Goal: Task Accomplishment & Management: Manage account settings

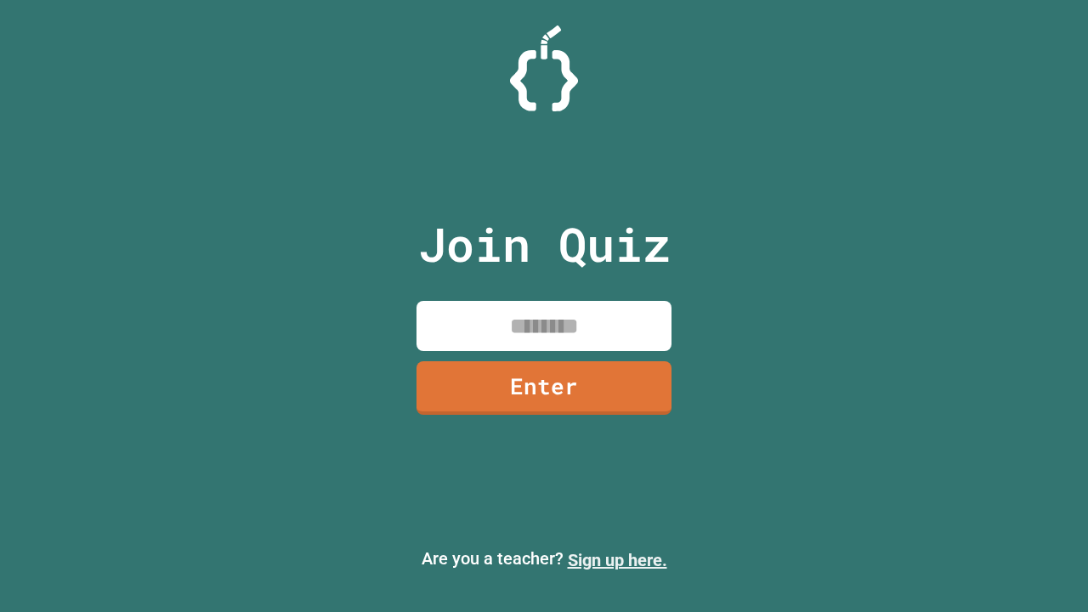
click at [617, 560] on link "Sign up here." at bounding box center [617, 560] width 99 height 20
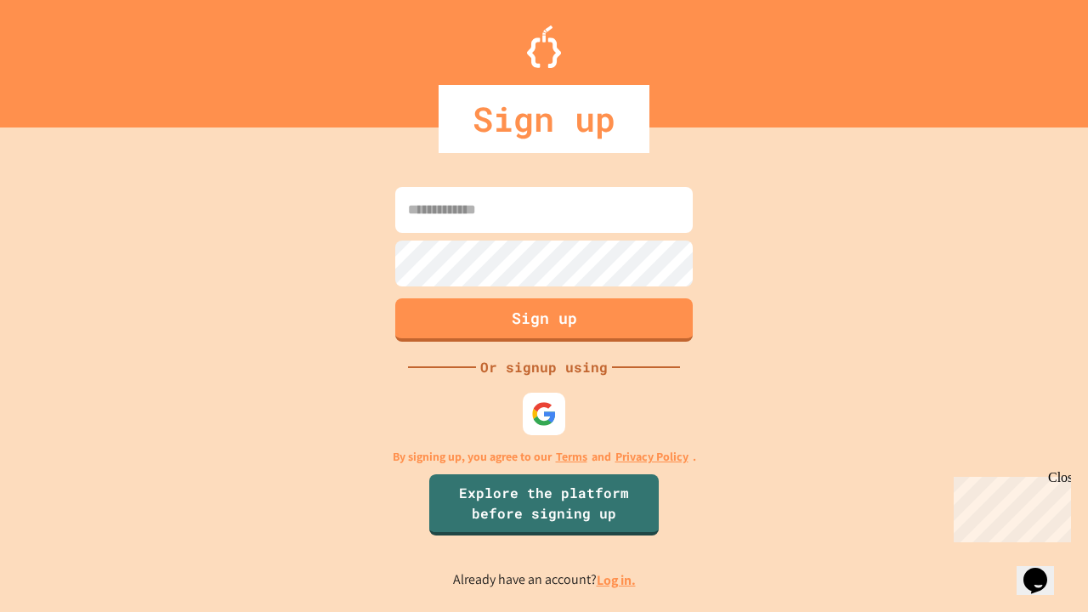
click at [617, 580] on link "Log in." at bounding box center [616, 580] width 39 height 18
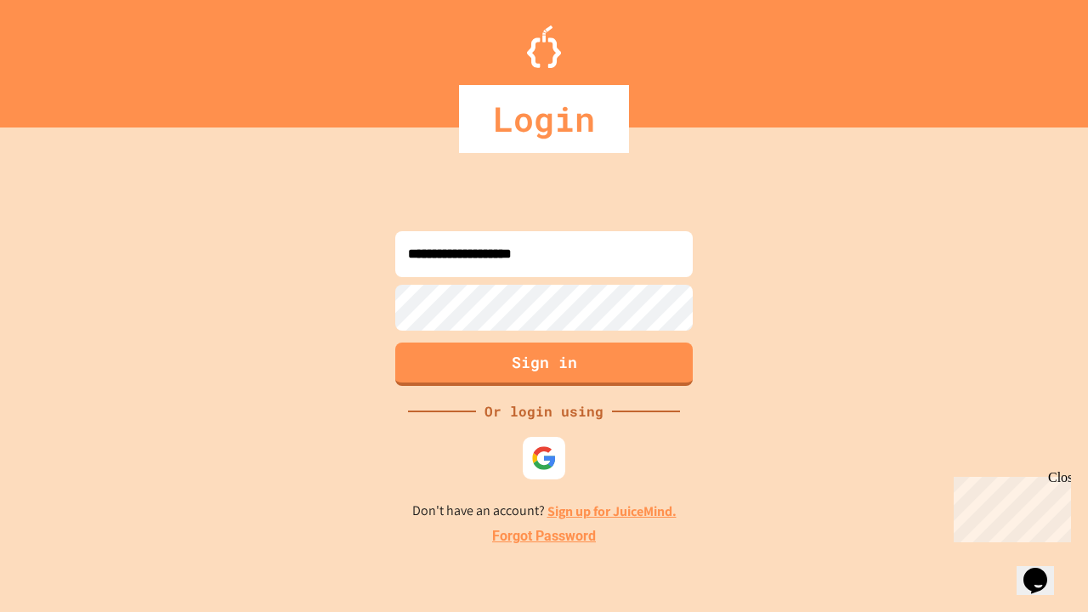
type input "**********"
